Goal: Task Accomplishment & Management: Use online tool/utility

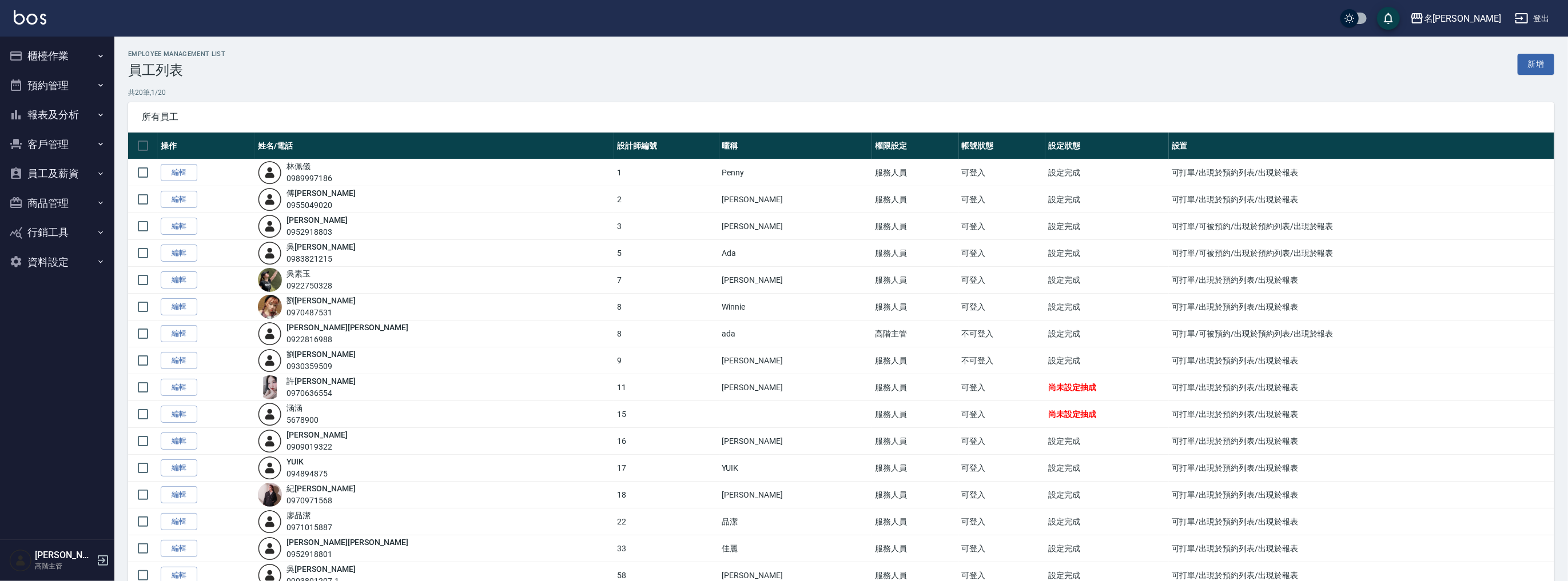
click at [76, 116] on button "報表及分析" at bounding box center [57, 115] width 106 height 30
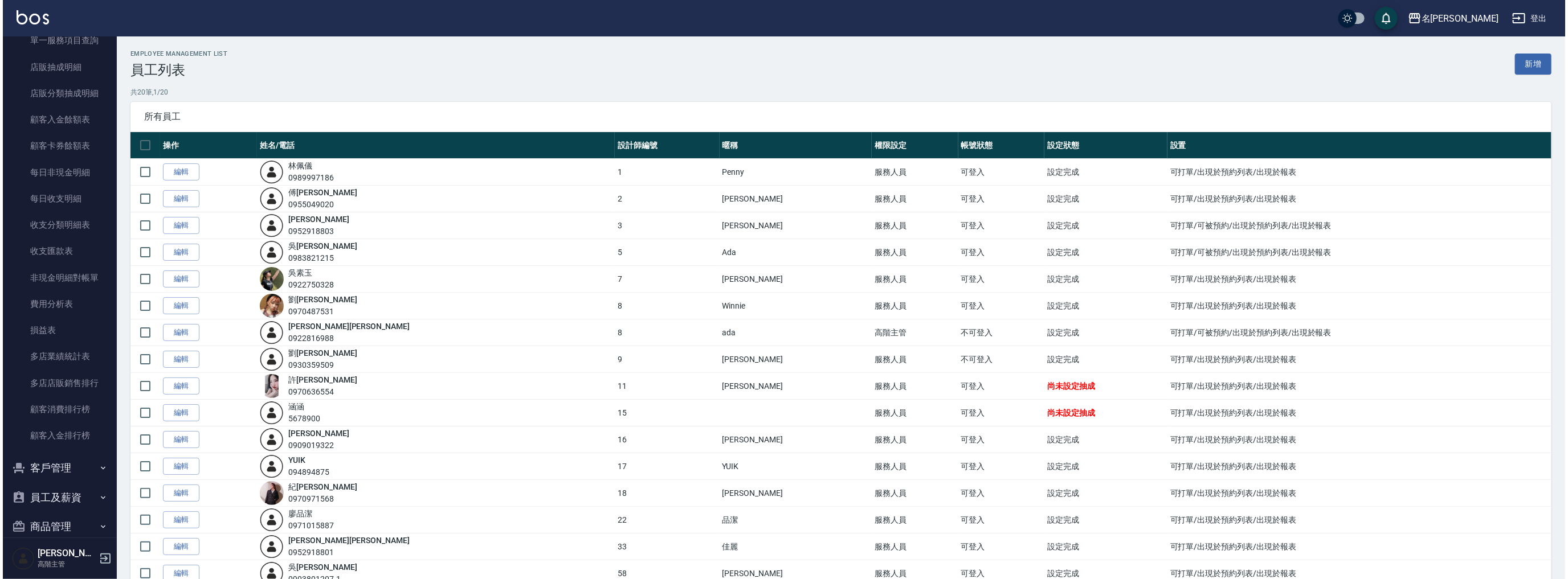
scroll to position [893, 0]
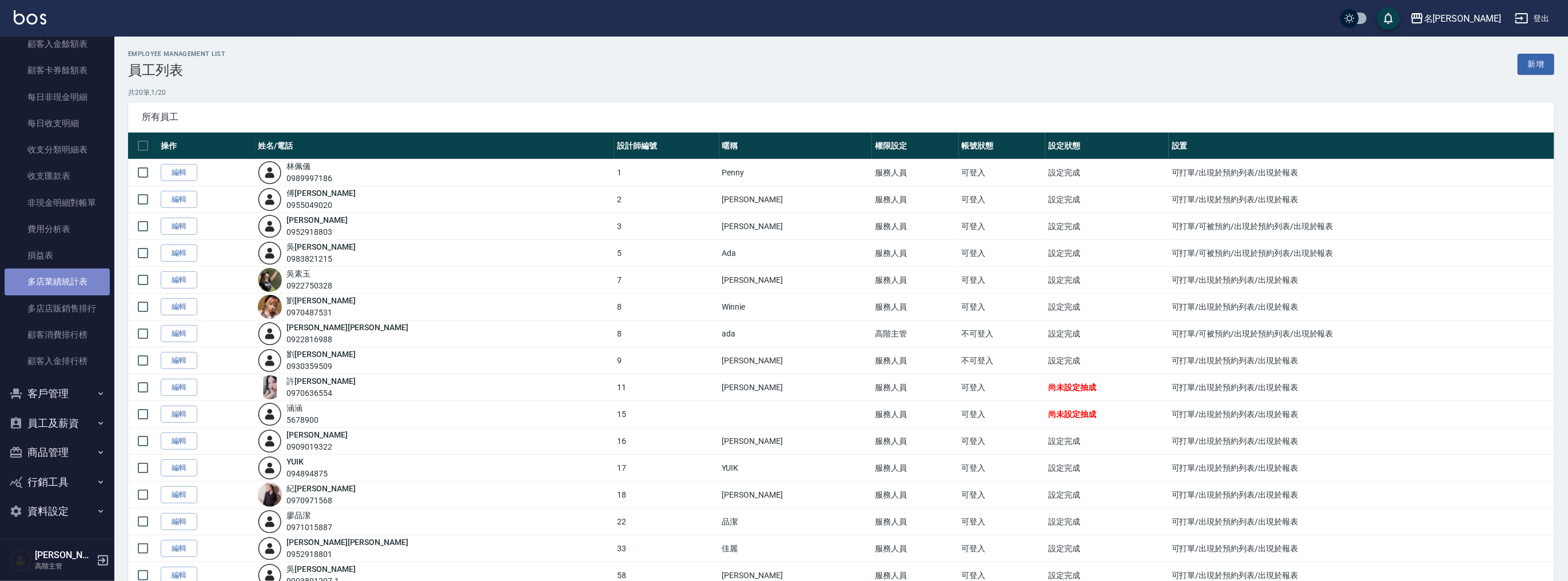
click at [85, 278] on link "多店業績統計表" at bounding box center [57, 282] width 106 height 26
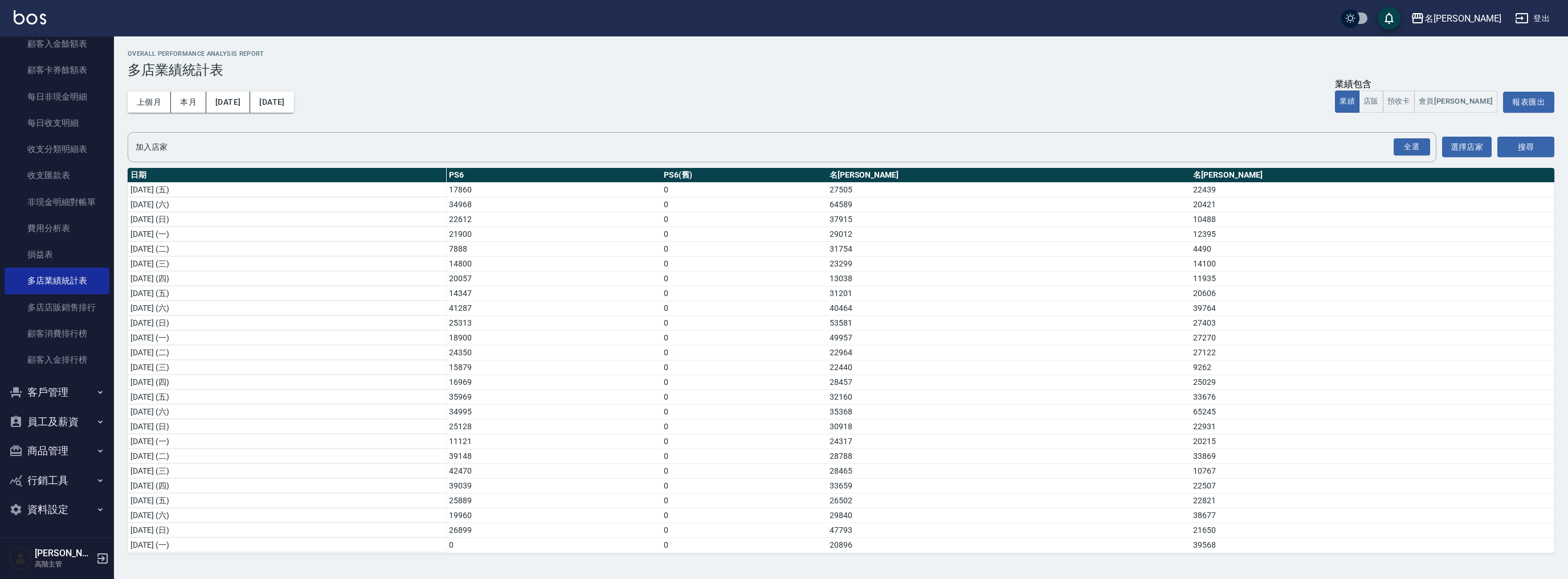
scroll to position [150, 0]
click at [1496, 21] on div "名[PERSON_NAME]" at bounding box center [1463, 18] width 77 height 14
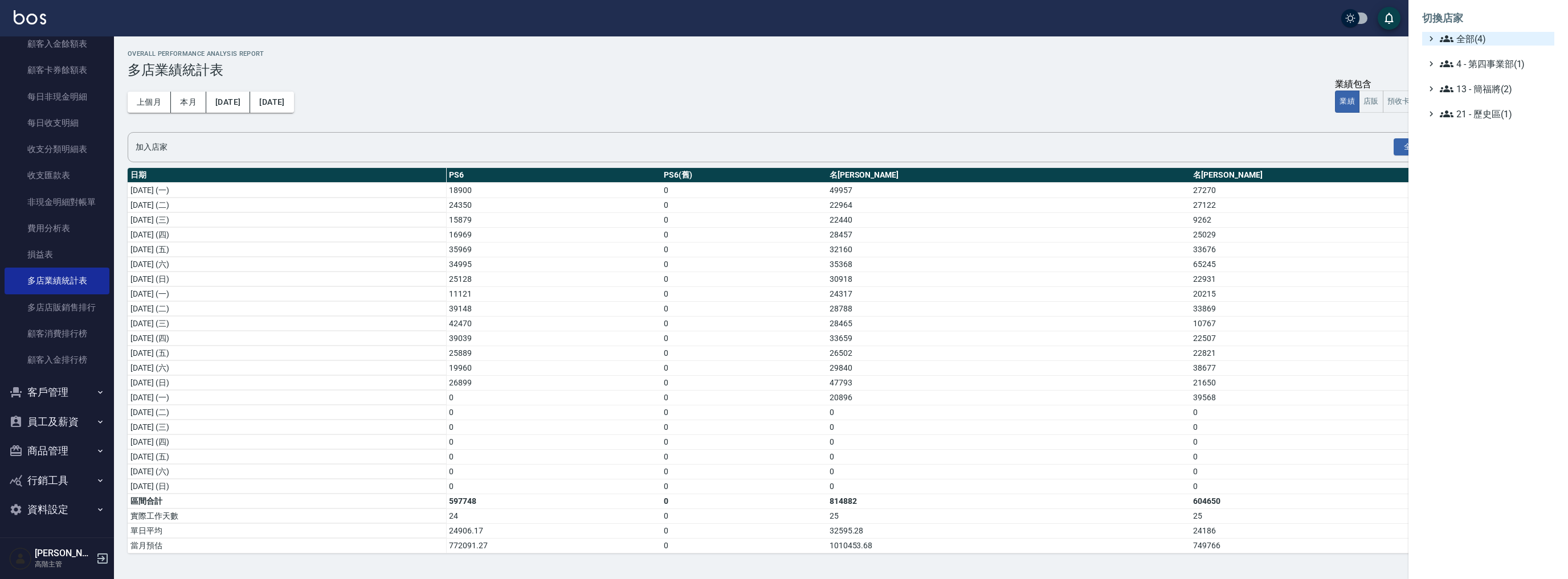
click at [1466, 36] on span "全部(4)" at bounding box center [1495, 38] width 110 height 14
click at [1469, 107] on span "名[PERSON_NAME]" at bounding box center [1494, 110] width 112 height 14
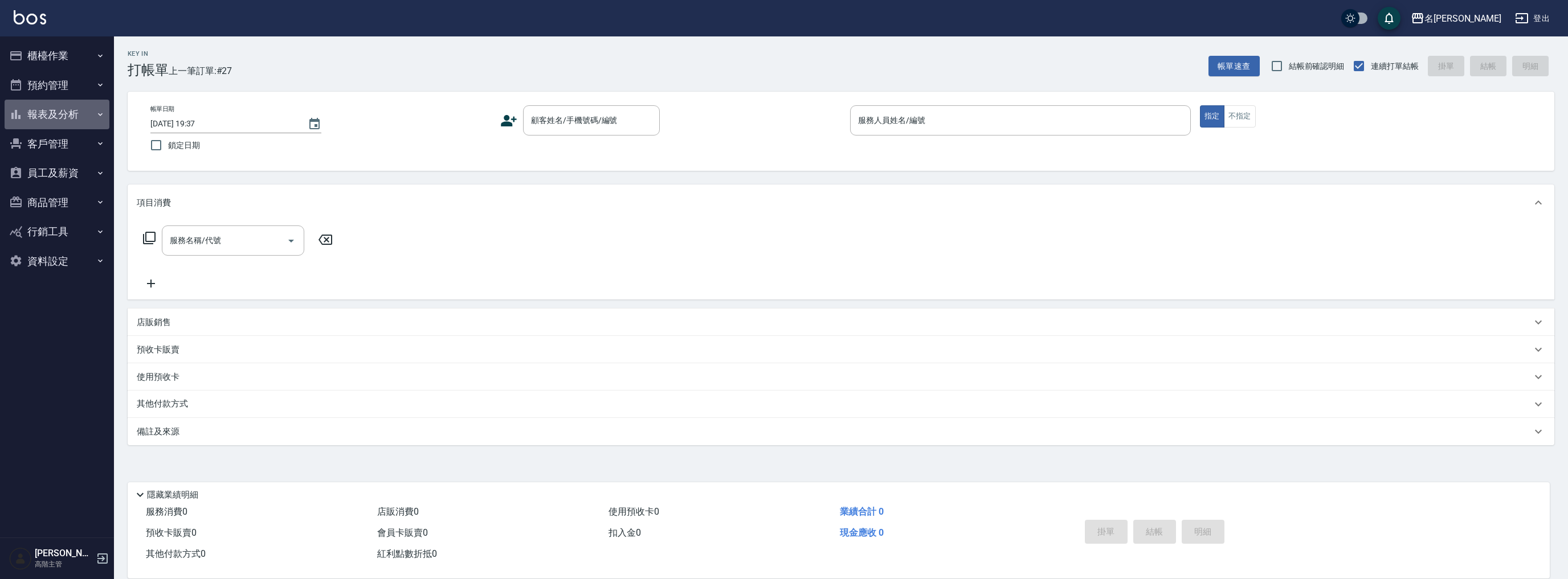
click at [46, 113] on button "報表及分析" at bounding box center [57, 114] width 105 height 30
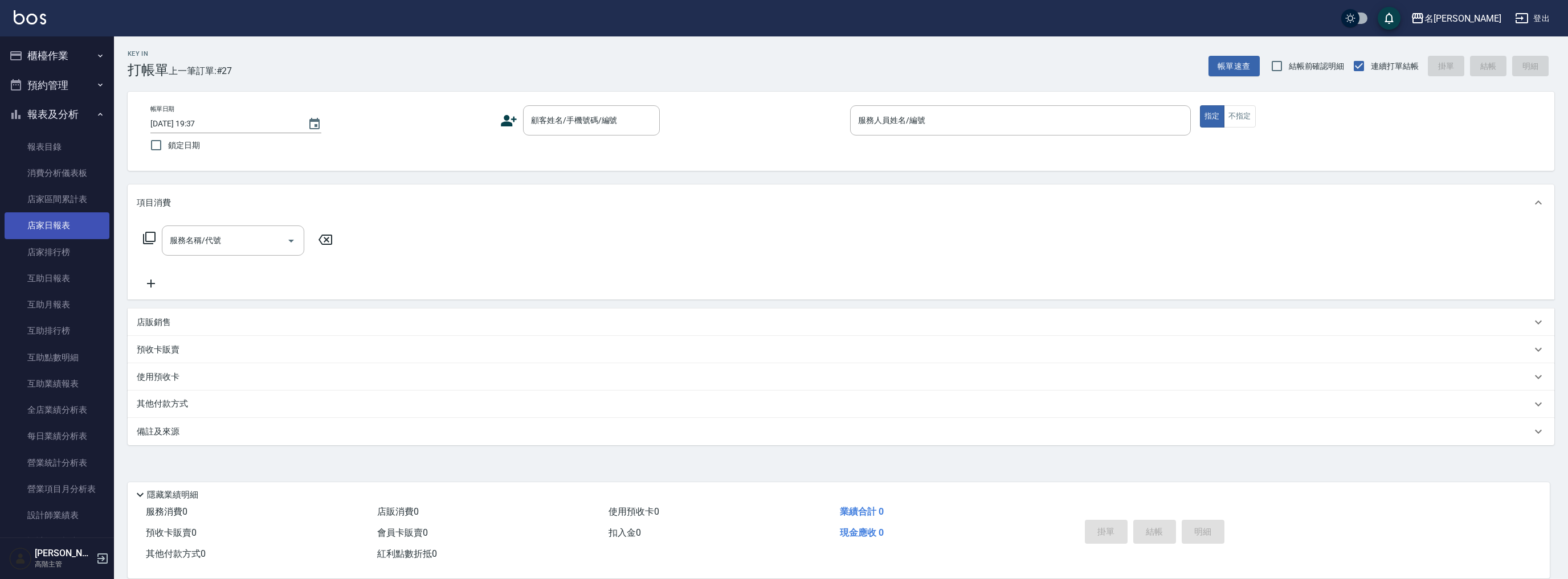
click at [57, 225] on link "店家日報表" at bounding box center [57, 225] width 105 height 26
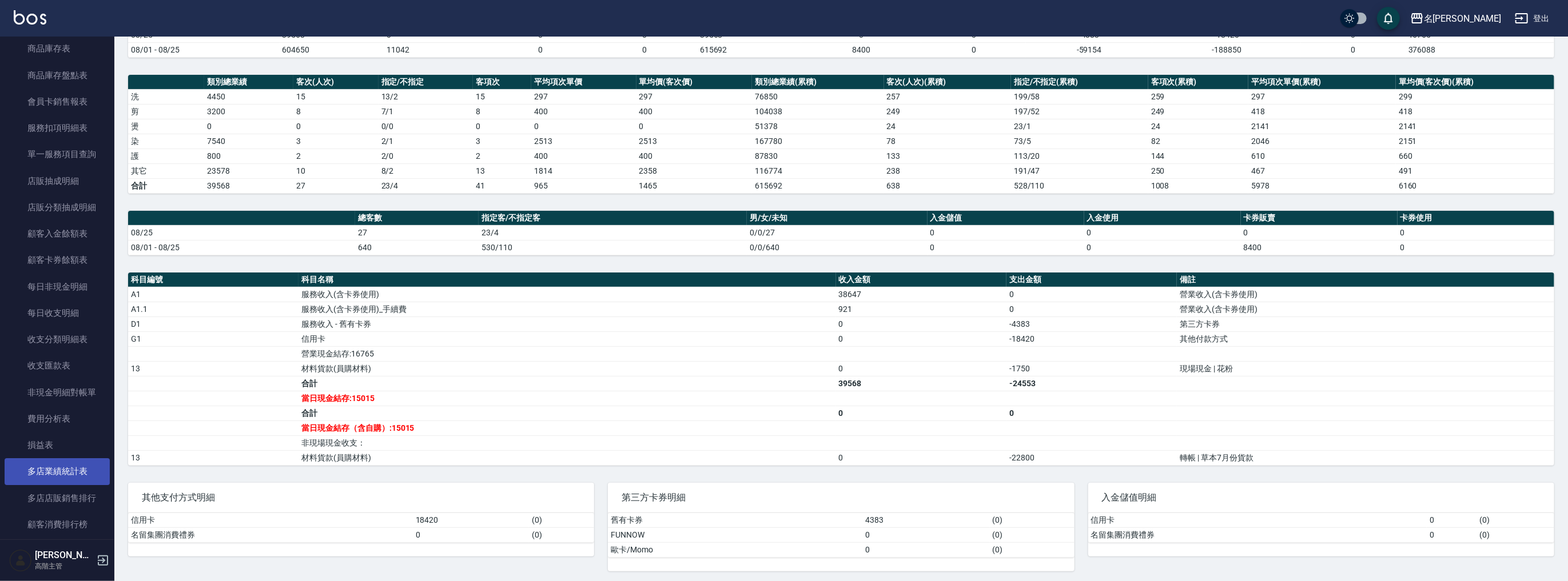
scroll to position [853, 0]
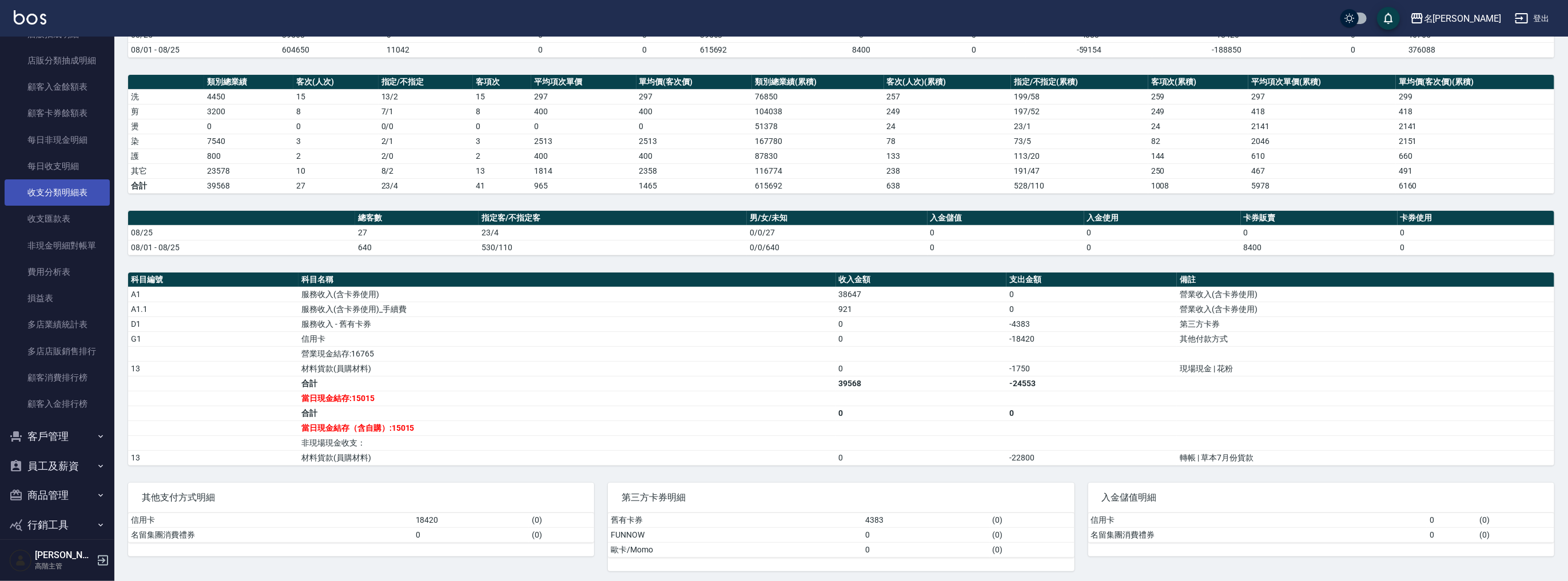
click at [76, 188] on link "收支分類明細表" at bounding box center [57, 193] width 106 height 26
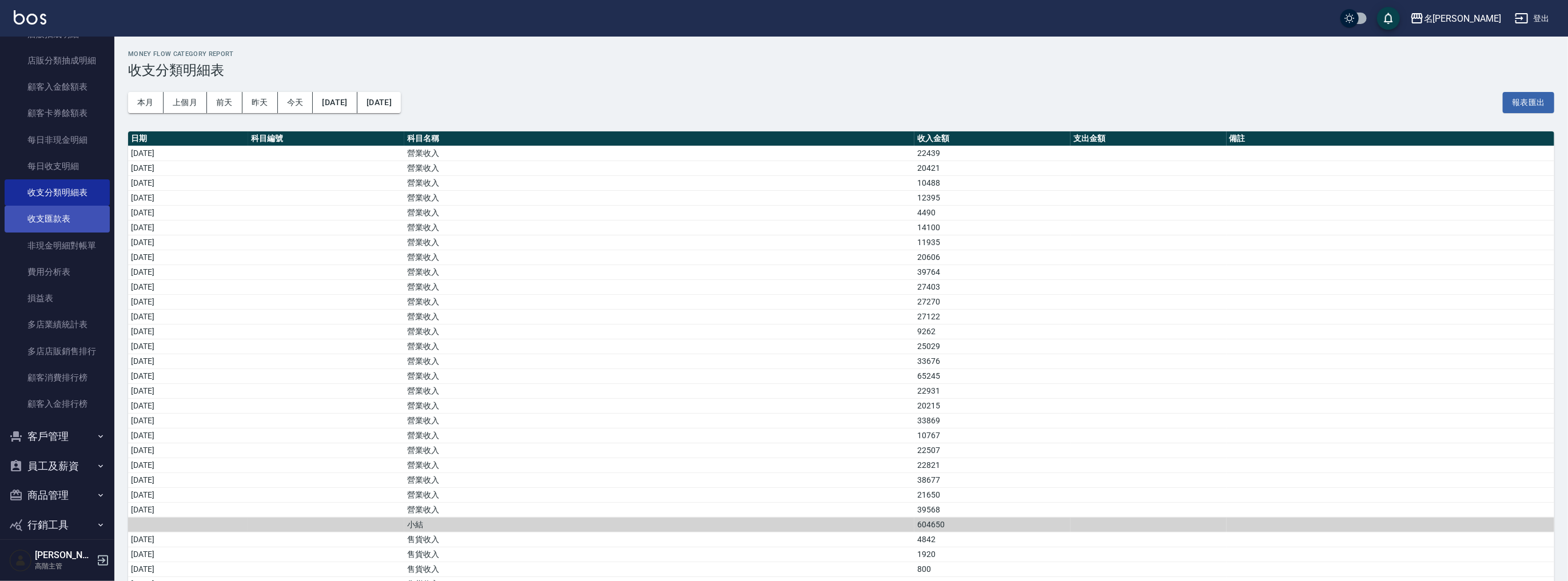
scroll to position [427, 0]
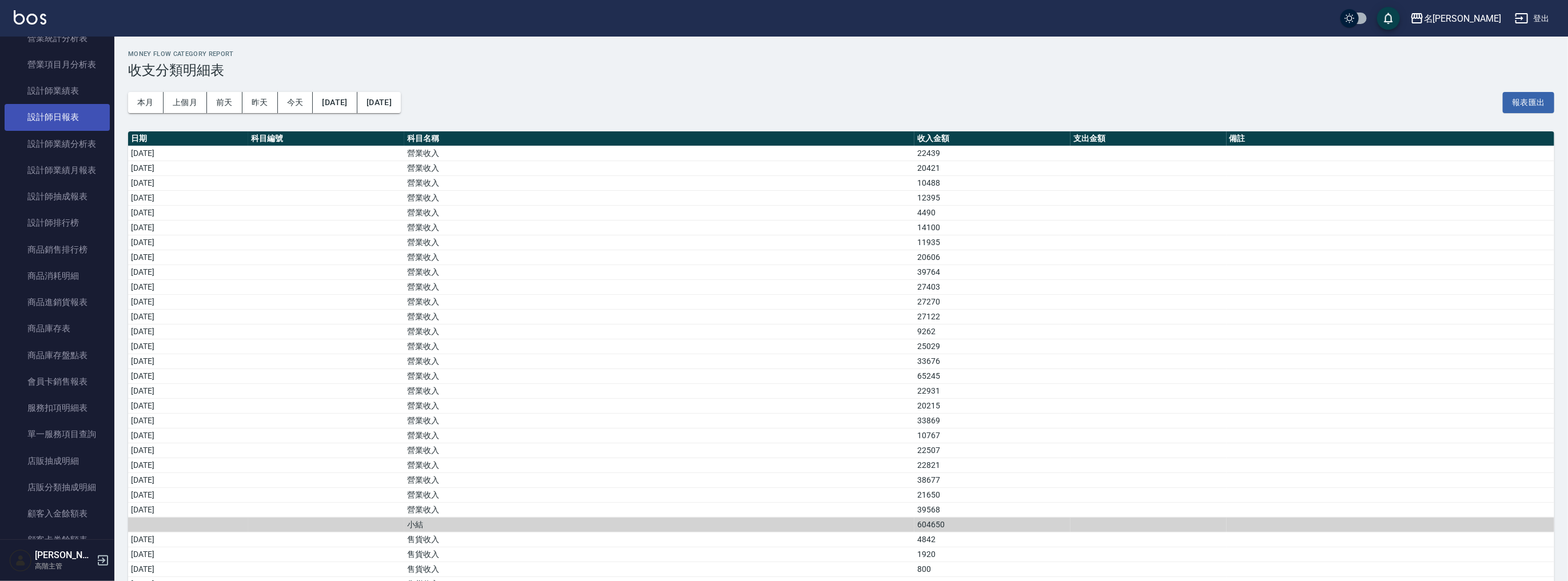
click at [55, 121] on link "設計師日報表" at bounding box center [57, 117] width 106 height 26
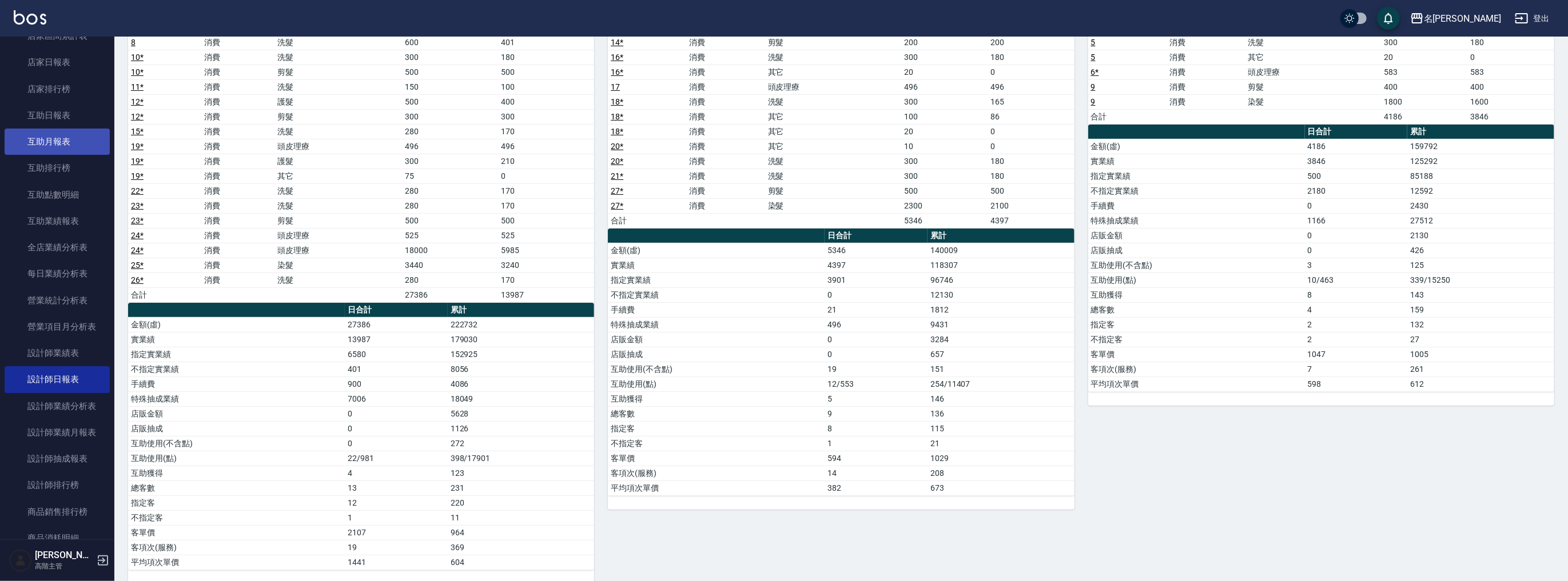
scroll to position [106, 0]
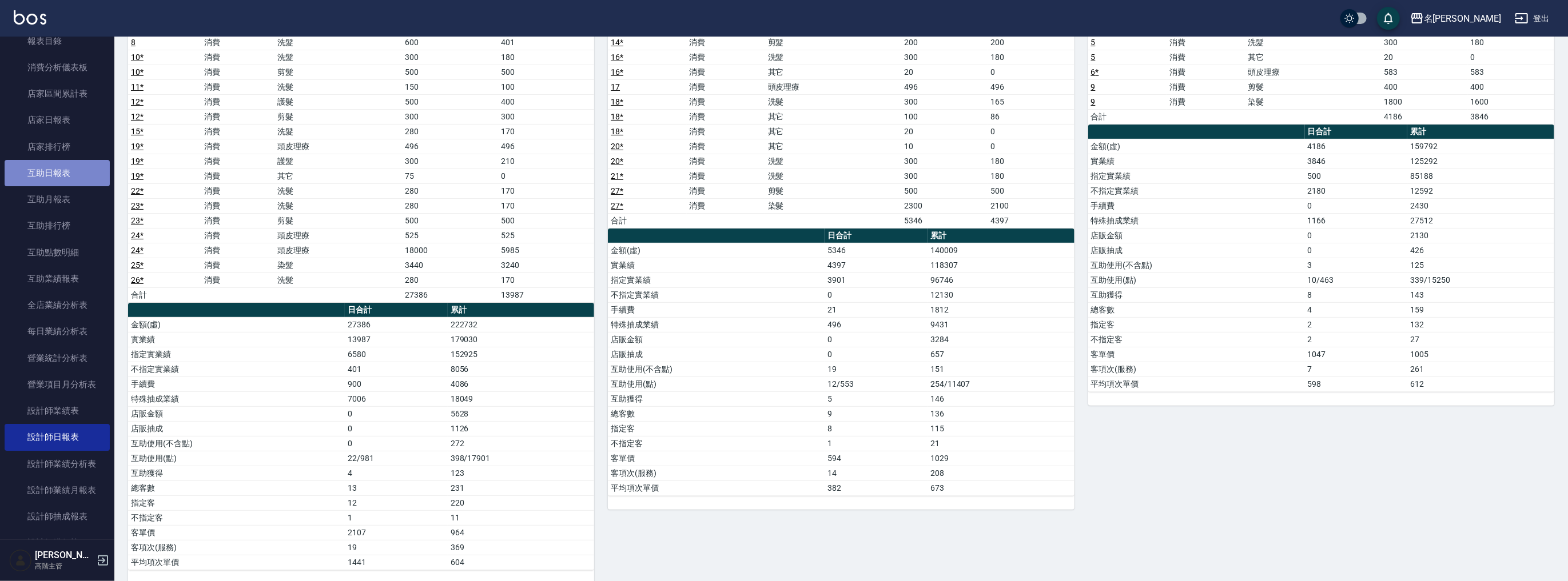
click at [66, 177] on link "互助日報表" at bounding box center [57, 173] width 106 height 26
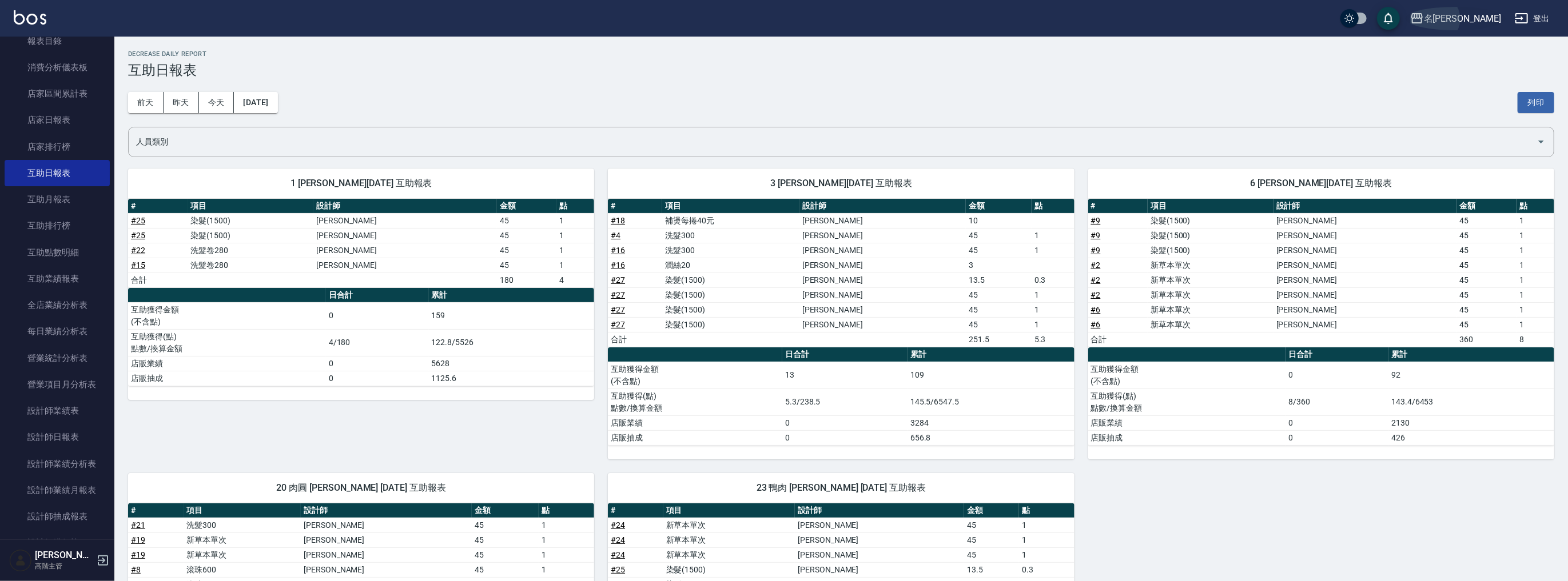
click at [1487, 15] on div "名[PERSON_NAME]" at bounding box center [1462, 18] width 77 height 14
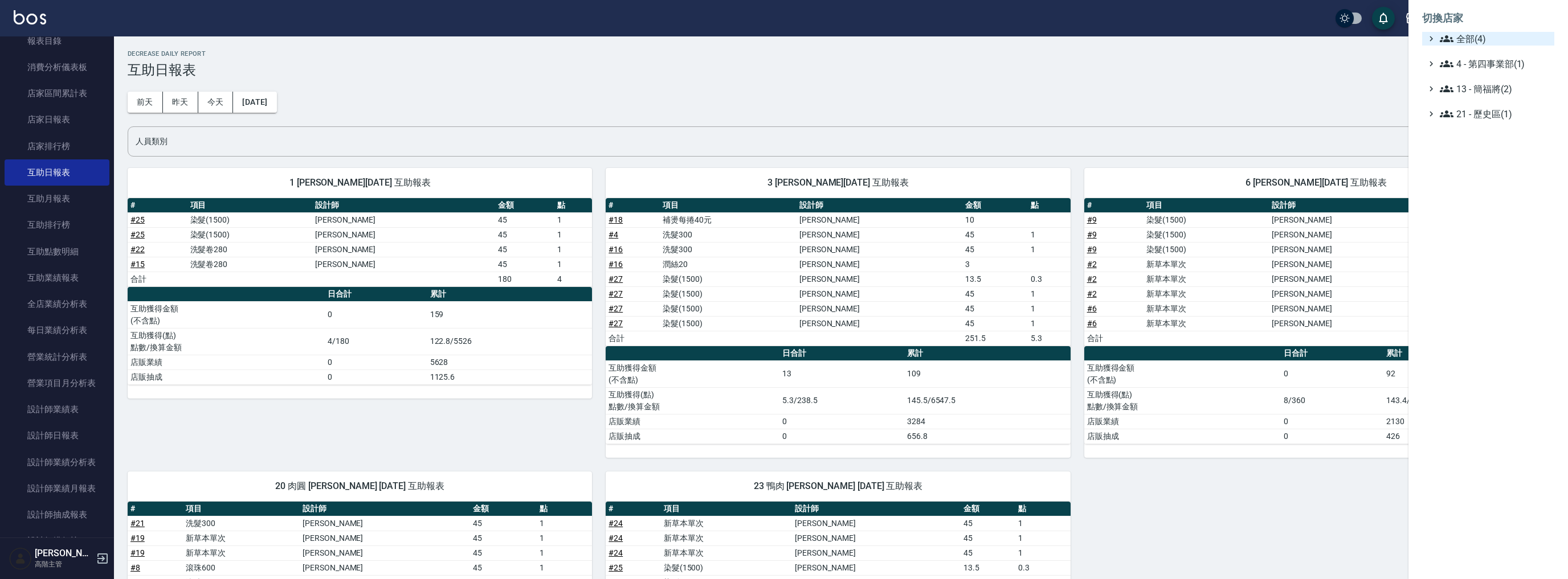
click at [1459, 31] on li "切換店家" at bounding box center [1488, 18] width 132 height 27
click at [1459, 34] on span "全部(4)" at bounding box center [1495, 38] width 110 height 14
click at [1468, 89] on span "名[PERSON_NAME]" at bounding box center [1494, 91] width 112 height 14
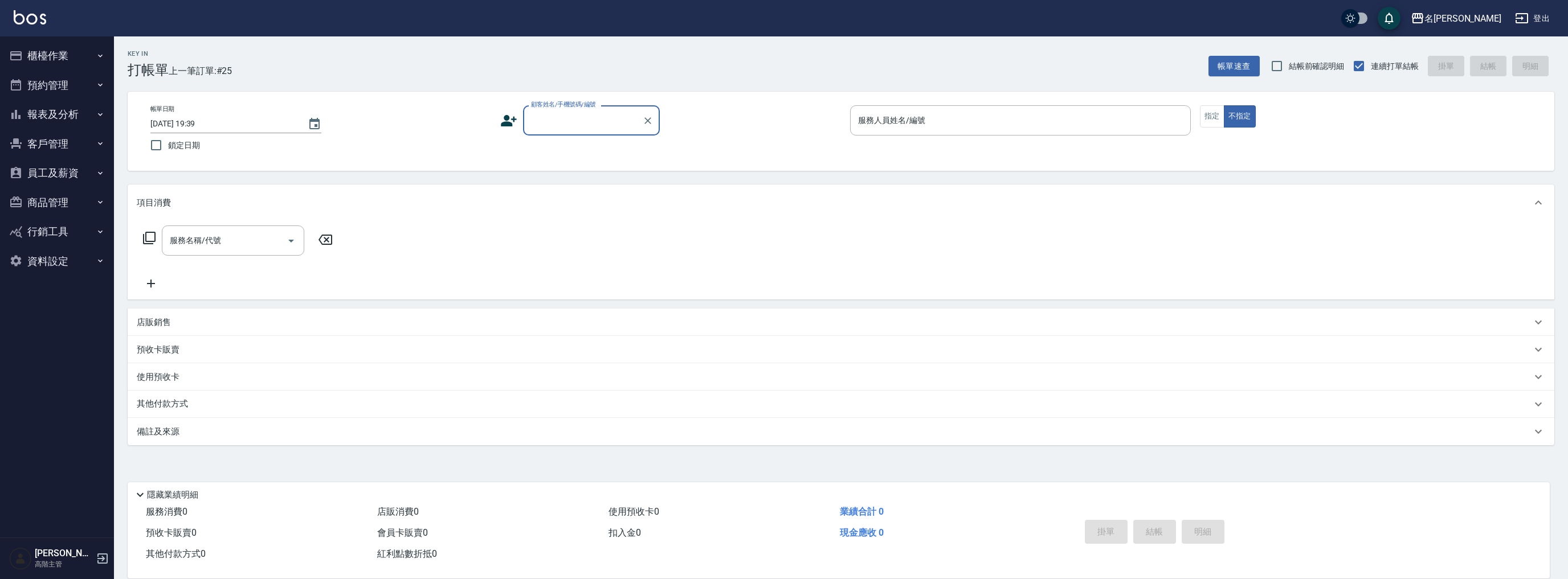
click at [74, 116] on button "報表及分析" at bounding box center [57, 114] width 105 height 30
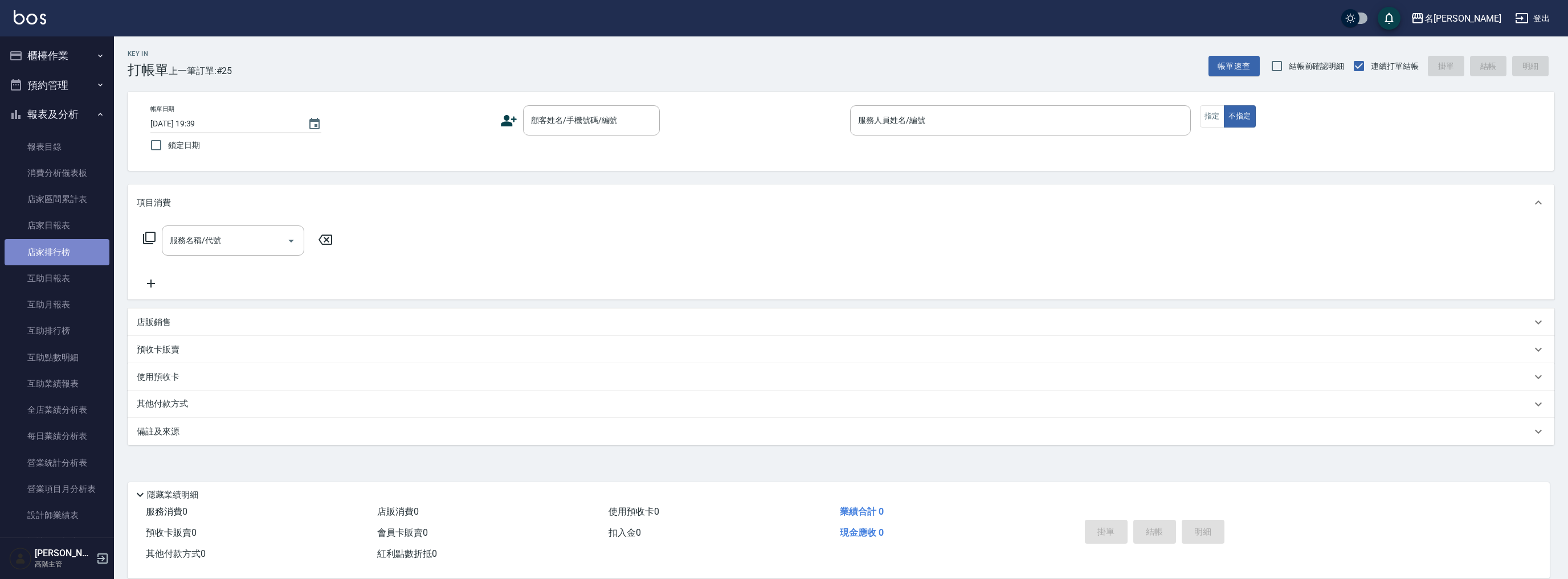
click at [66, 255] on link "店家排行榜" at bounding box center [57, 252] width 105 height 26
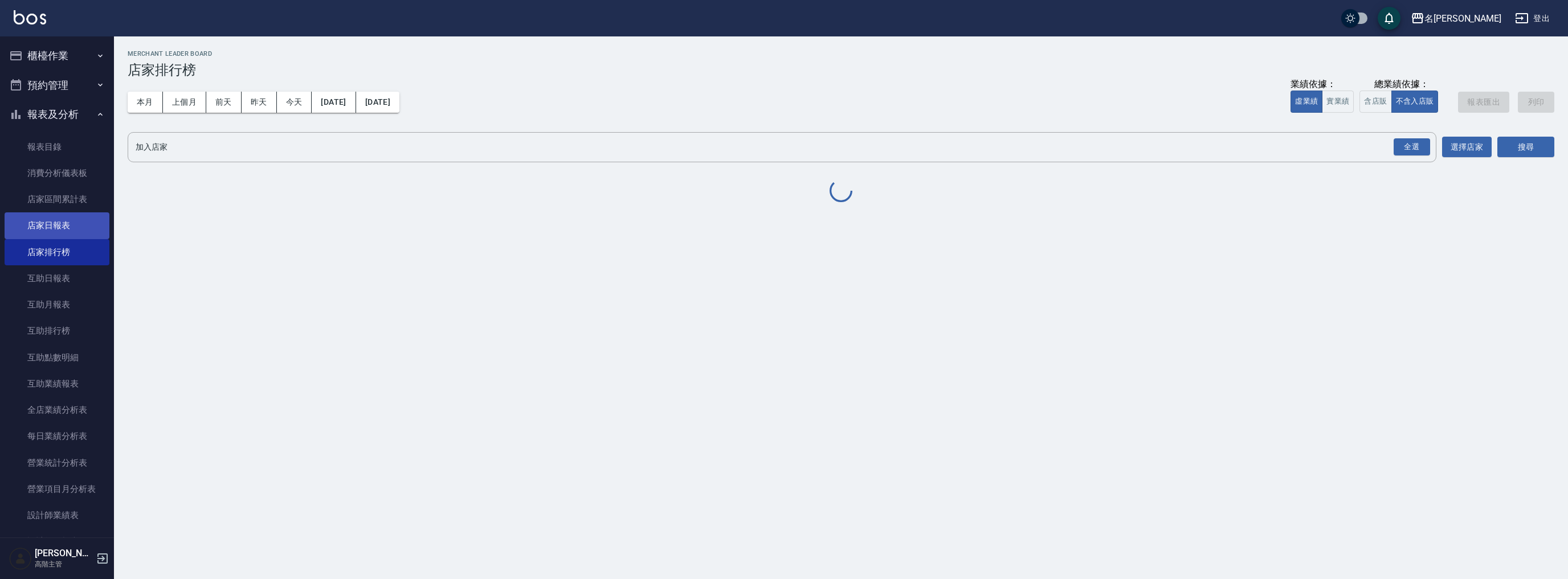
click at [66, 225] on link "店家日報表" at bounding box center [57, 225] width 105 height 26
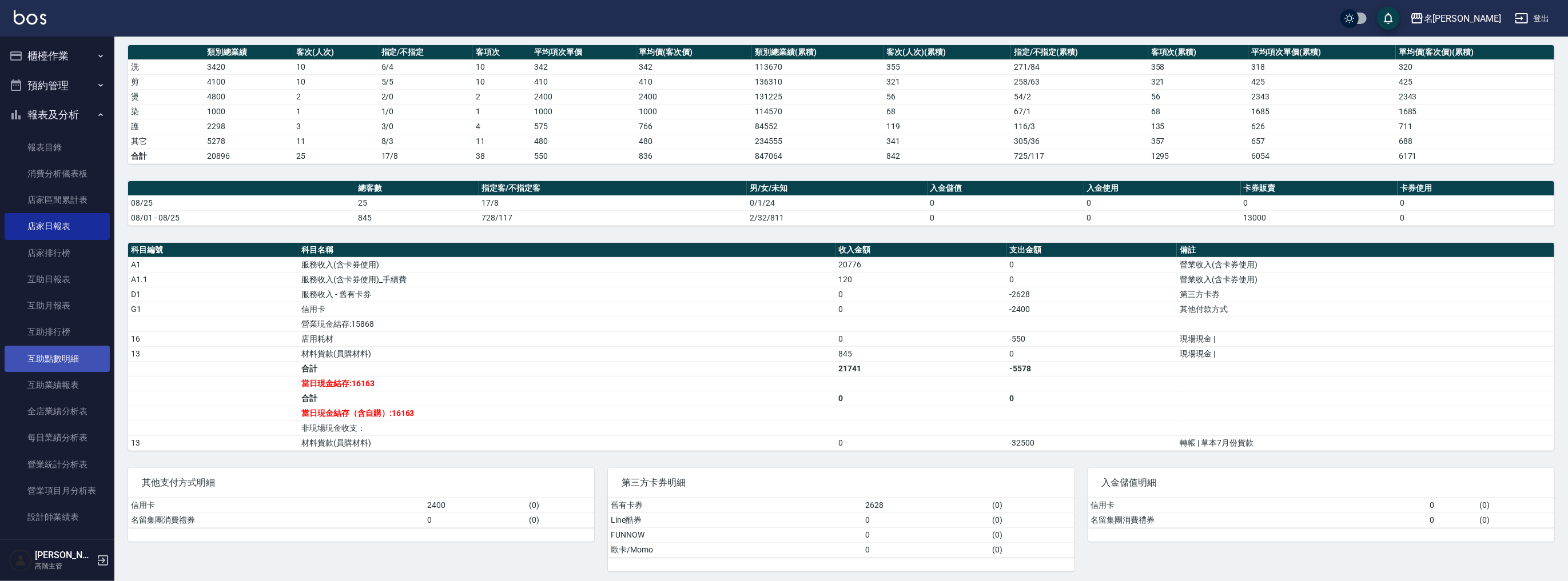
scroll to position [213, 0]
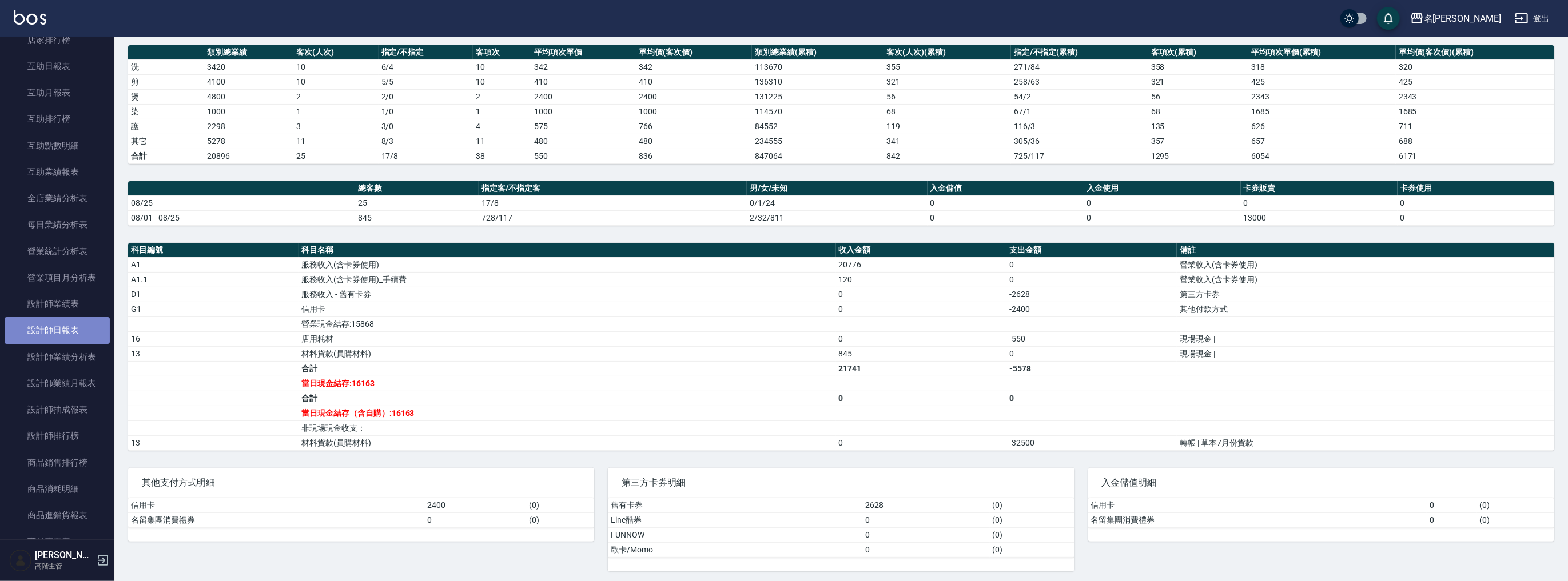
click at [66, 326] on link "設計師日報表" at bounding box center [57, 331] width 106 height 26
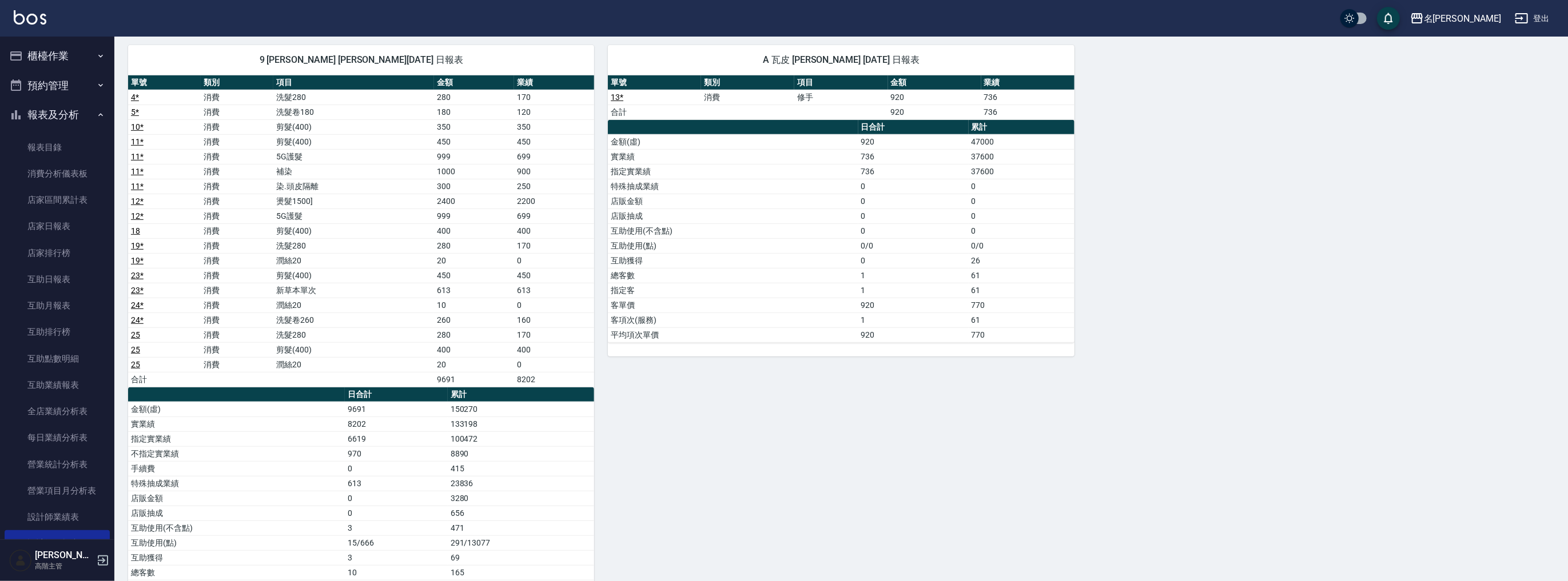
scroll to position [572, 0]
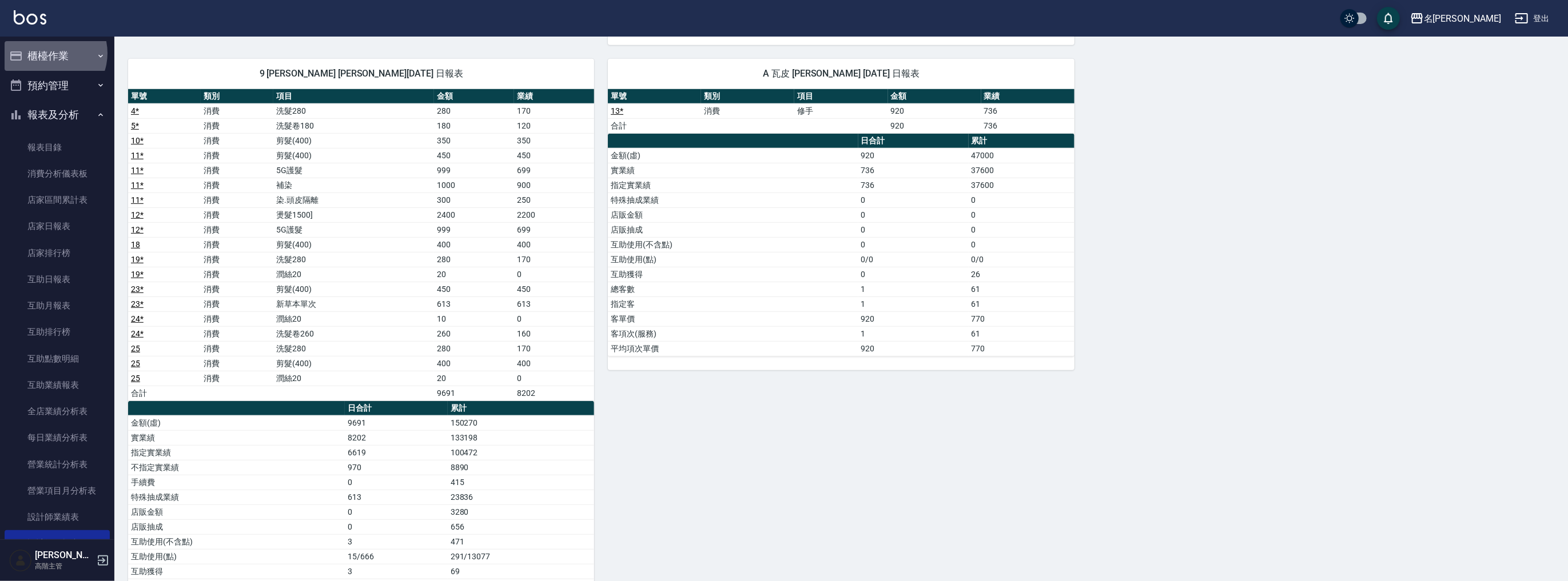
click at [49, 53] on button "櫃檯作業" at bounding box center [57, 56] width 106 height 30
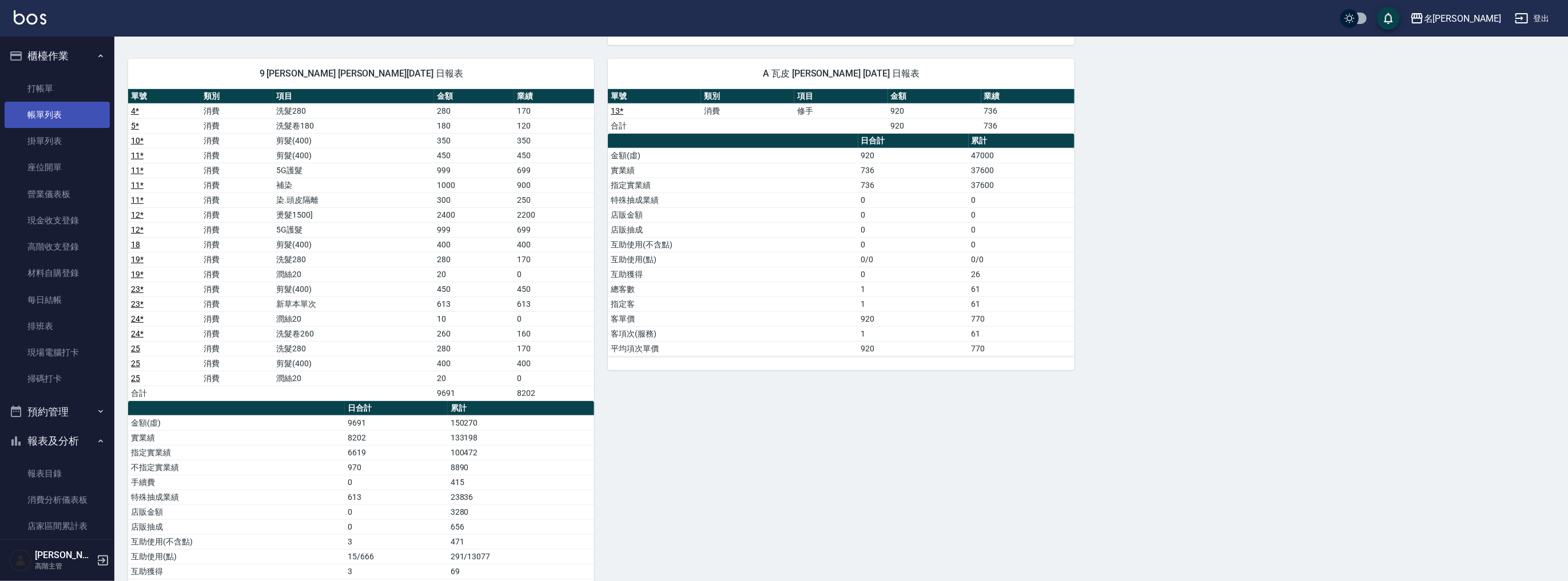
click at [50, 109] on link "帳單列表" at bounding box center [57, 115] width 106 height 26
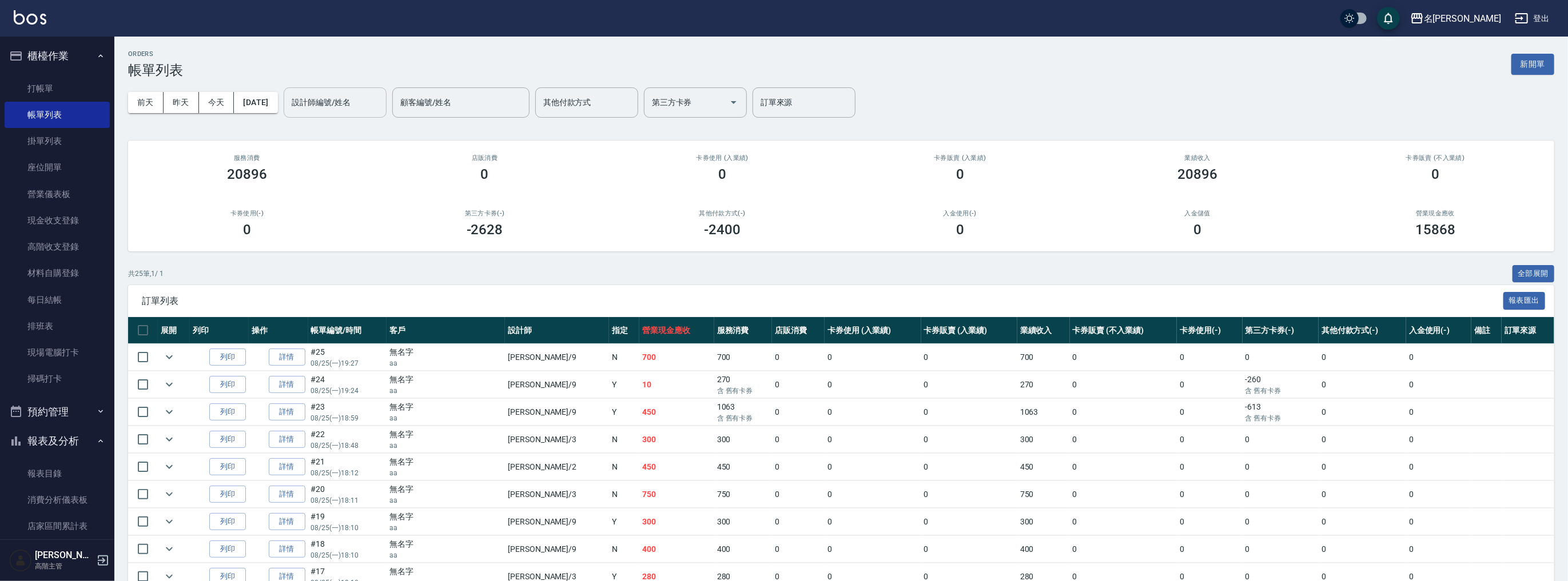
click at [341, 104] on input "設計師編號/姓名" at bounding box center [335, 102] width 92 height 20
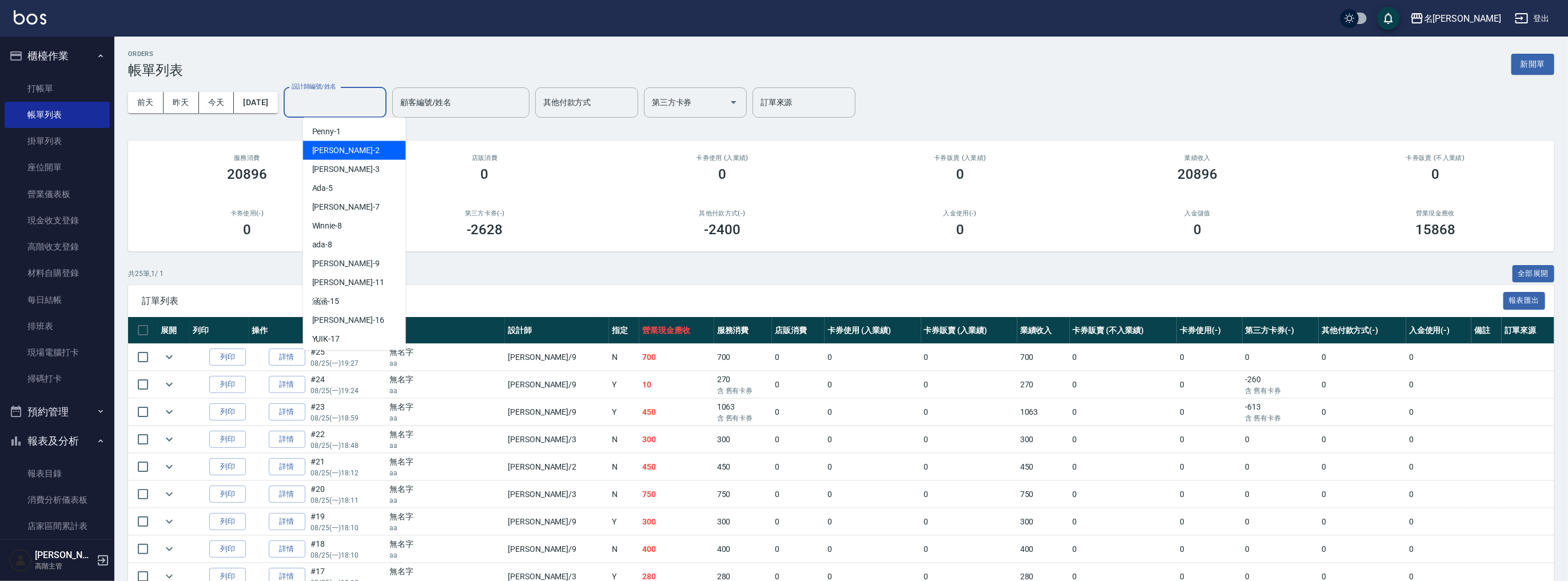
click at [344, 152] on div "Julie -2" at bounding box center [354, 151] width 103 height 19
type input "Julie-2"
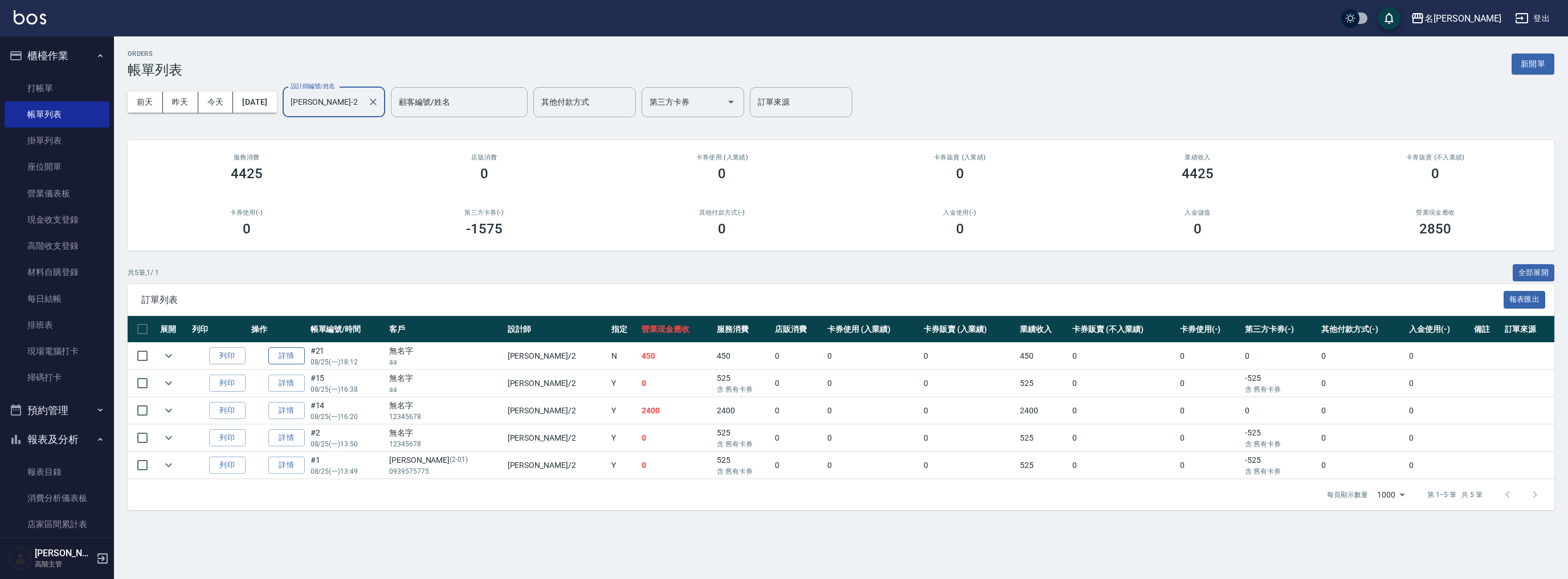
click at [286, 356] on link "詳情" at bounding box center [286, 356] width 37 height 18
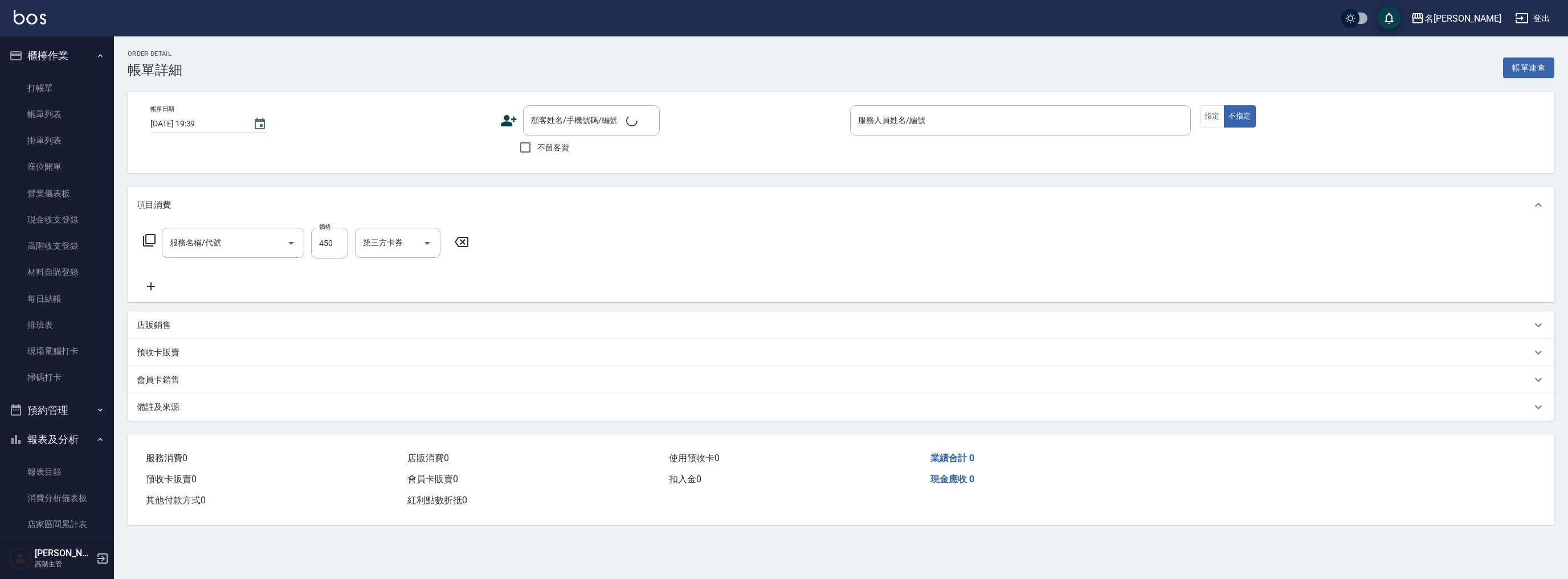
type input "2025/08/25 18:12"
type input "Julie-2"
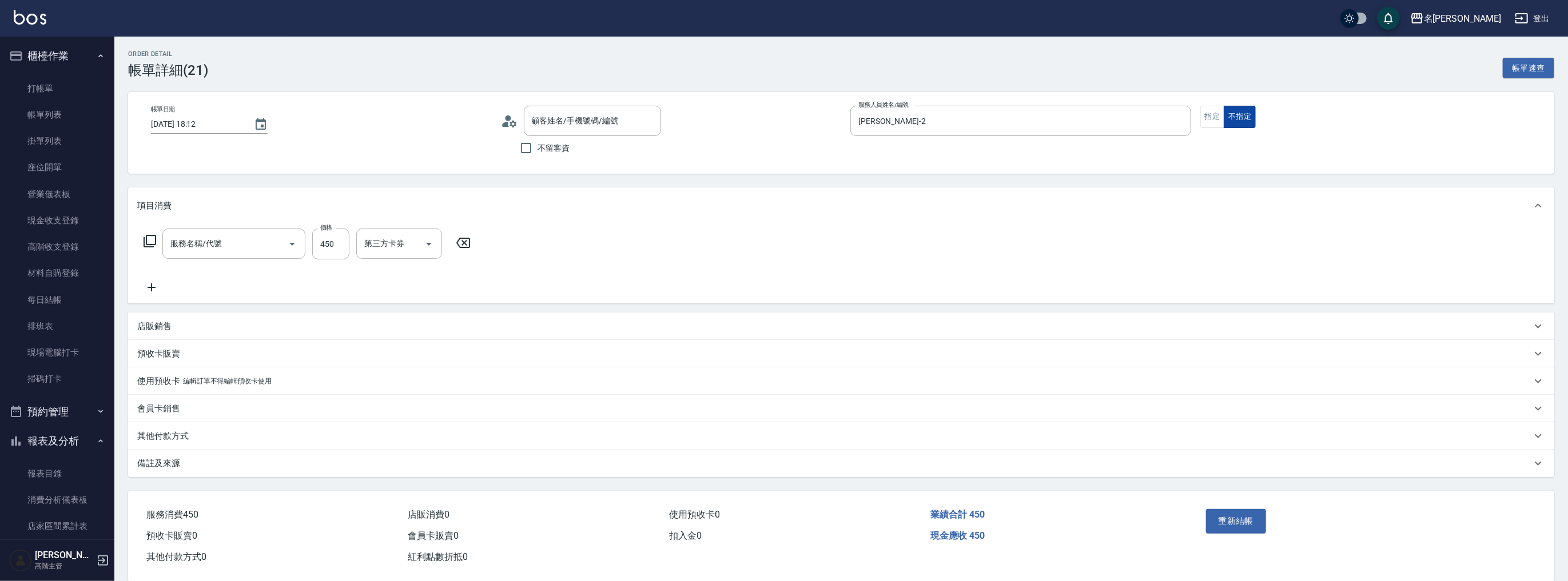
type input "剪髮(400)(401)"
type input "無名字/aa/null"
click at [1205, 117] on button "指定" at bounding box center [1213, 117] width 24 height 23
click at [1234, 519] on button "重新結帳" at bounding box center [1236, 521] width 60 height 24
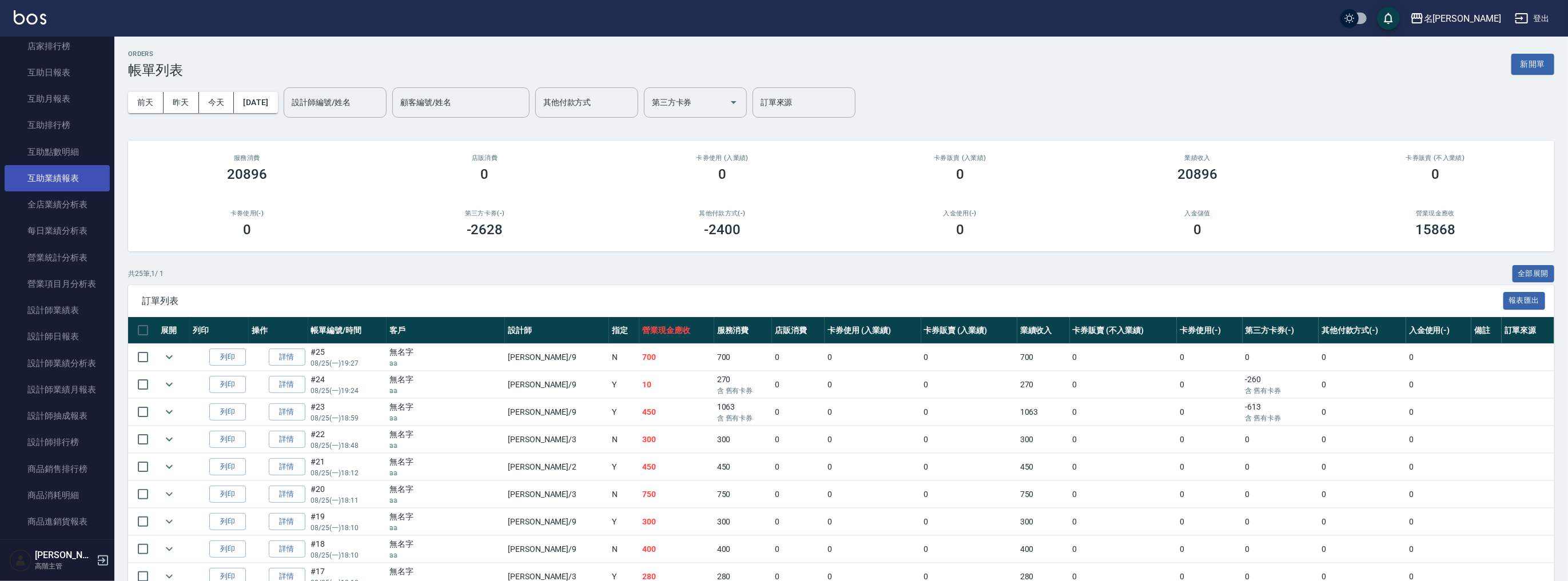
scroll to position [427, 0]
click at [68, 120] on link "店家日報表" at bounding box center [57, 126] width 106 height 26
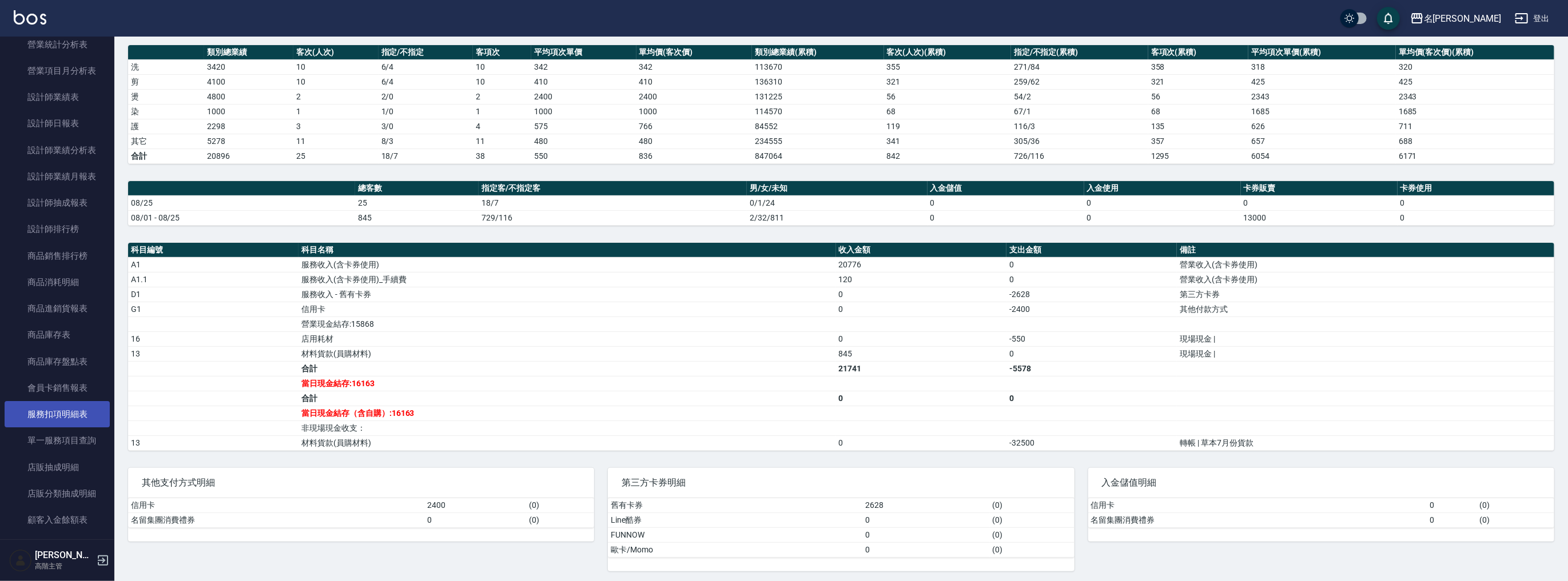
scroll to position [427, 0]
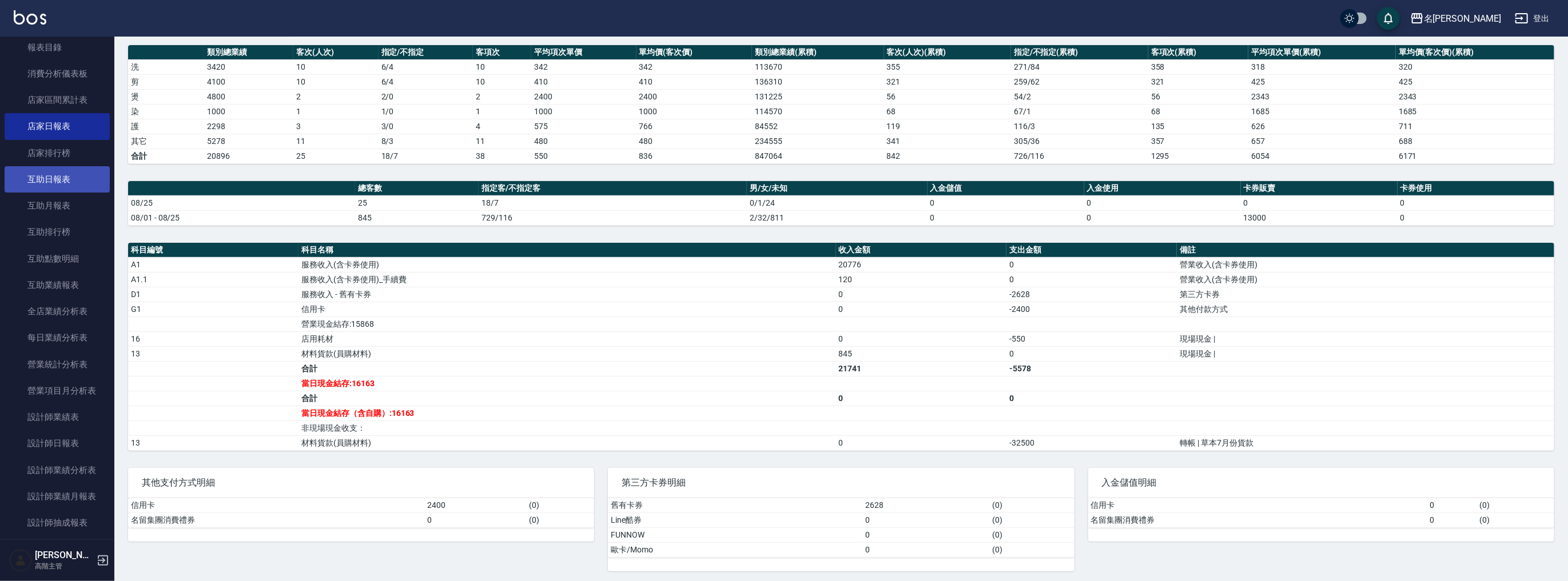
click at [59, 186] on link "互助日報表" at bounding box center [57, 180] width 106 height 26
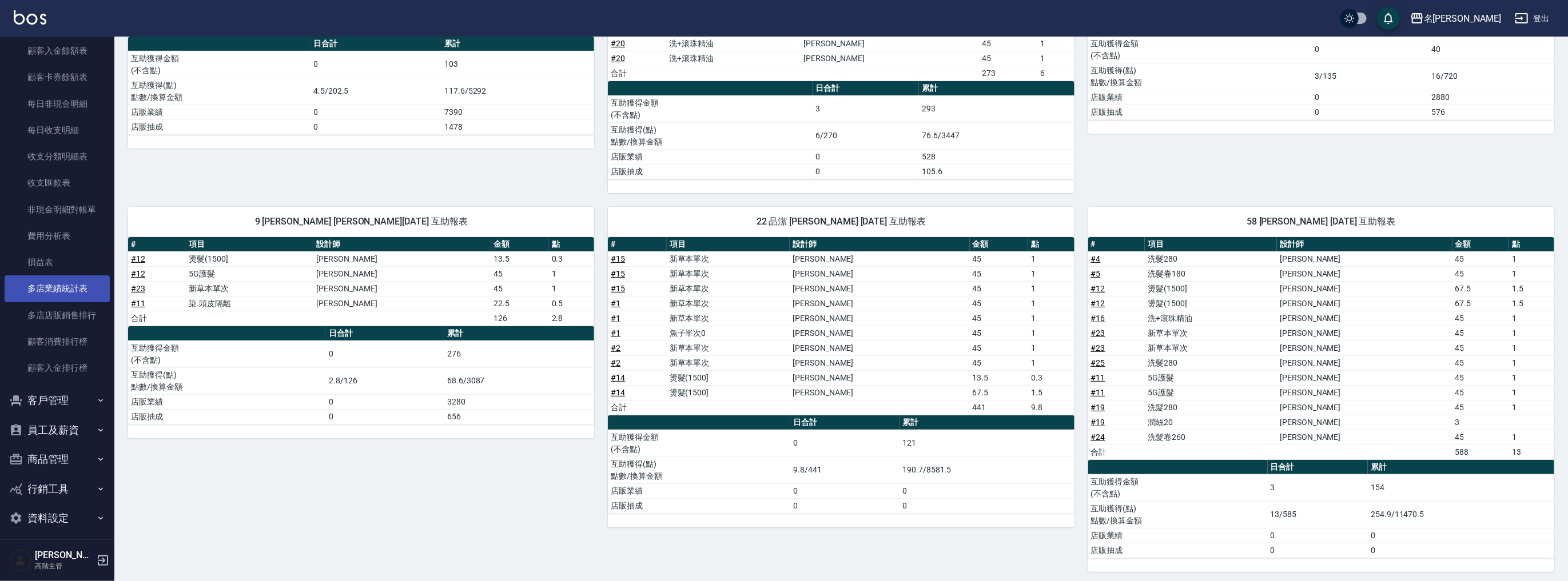
scroll to position [1223, 0]
click at [66, 272] on link "多店業績統計表" at bounding box center [57, 282] width 106 height 26
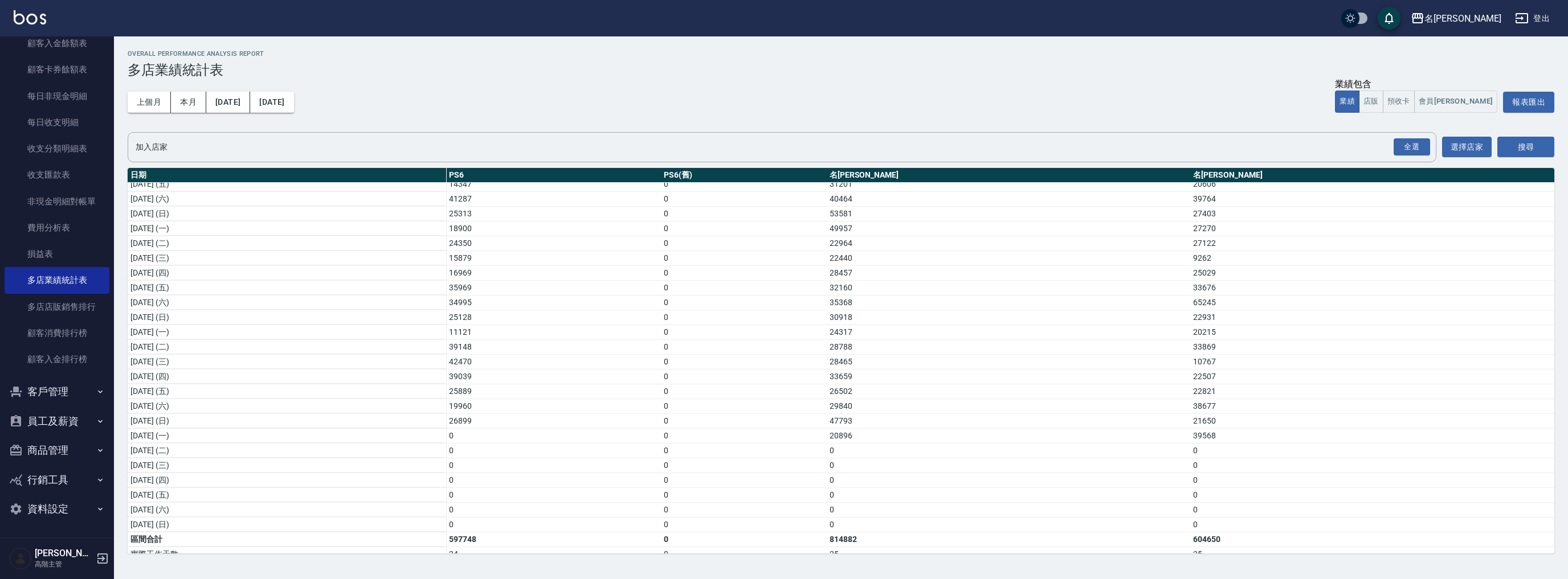
scroll to position [150, 0]
